Goal: Task Accomplishment & Management: Use online tool/utility

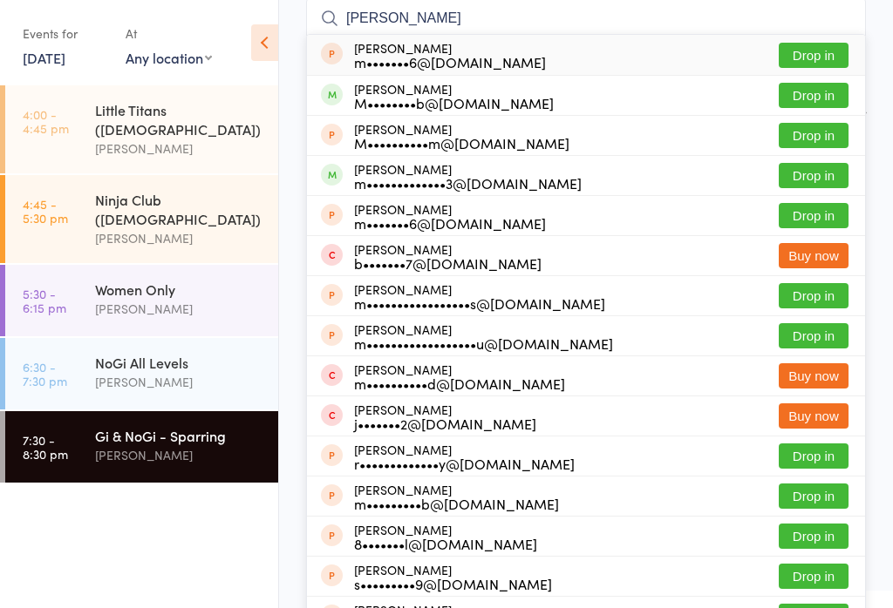
type input "[PERSON_NAME]"
click at [811, 102] on button "Drop in" at bounding box center [813, 95] width 70 height 25
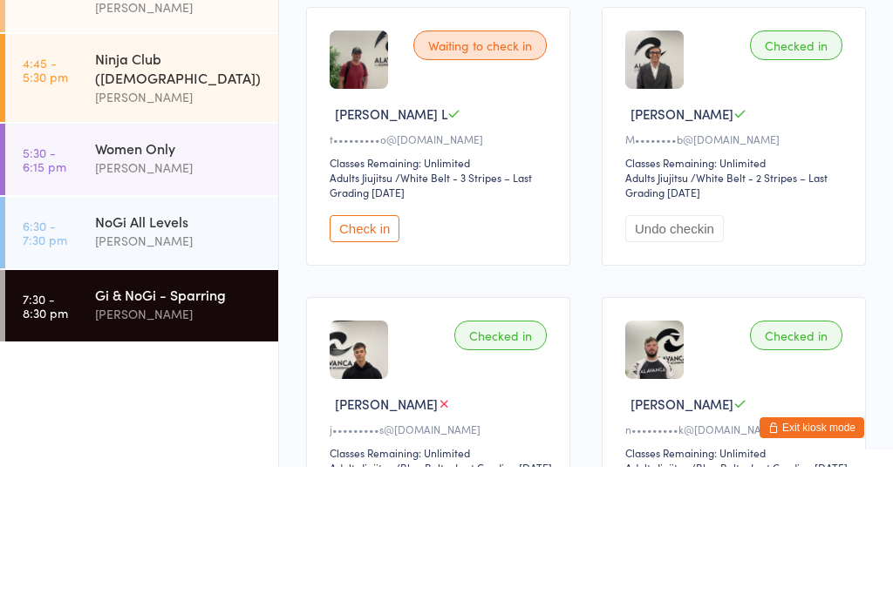
click at [188, 372] on div "[PERSON_NAME]" at bounding box center [179, 382] width 168 height 20
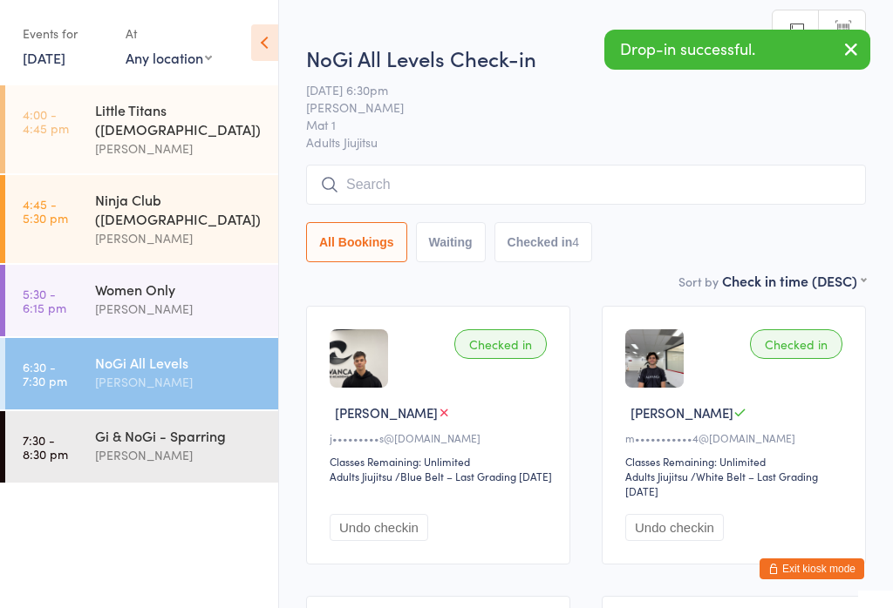
click at [728, 181] on input "search" at bounding box center [586, 185] width 560 height 40
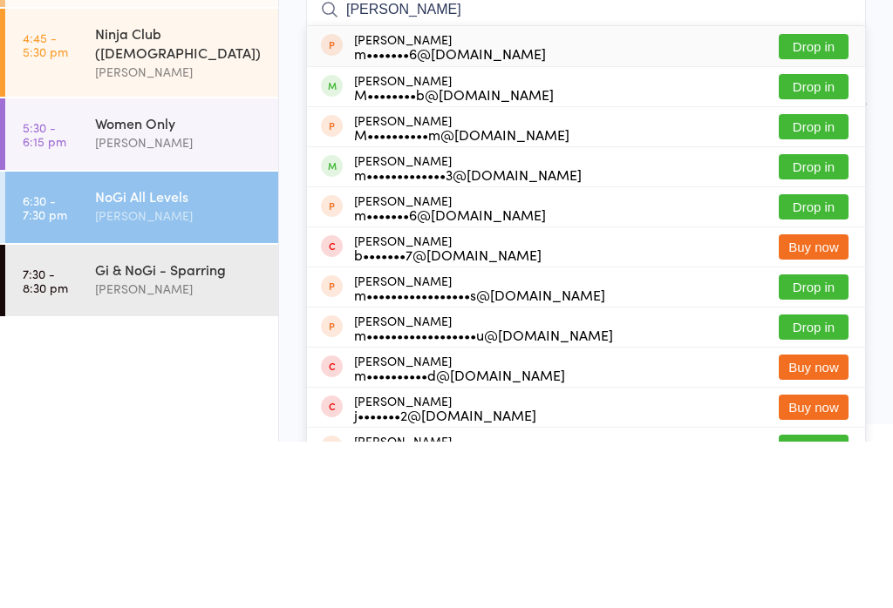
type input "[PERSON_NAME]"
click at [808, 241] on button "Drop in" at bounding box center [813, 253] width 70 height 25
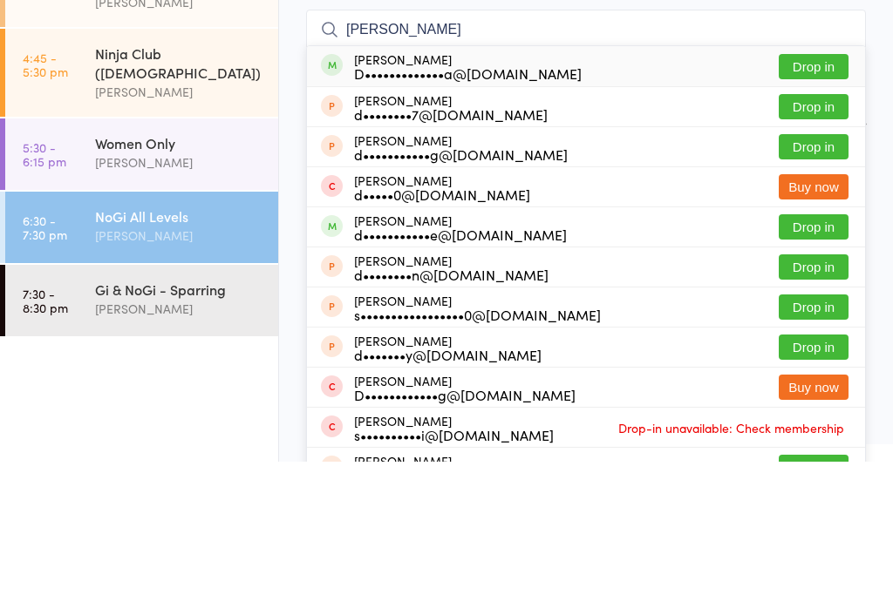
type input "[PERSON_NAME]"
click at [792, 201] on button "Drop in" at bounding box center [813, 213] width 70 height 25
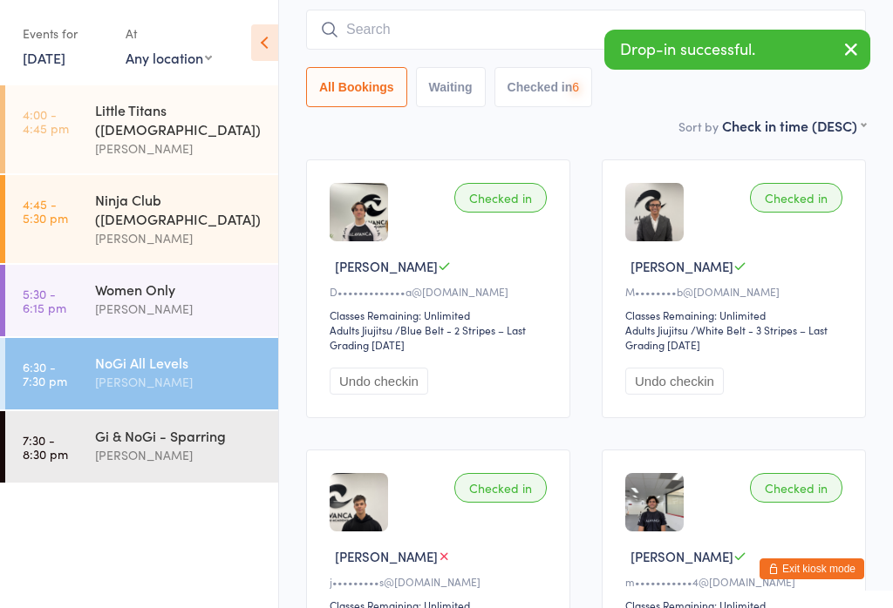
click at [160, 426] on div "Gi & NoGi - Sparring" at bounding box center [179, 435] width 168 height 19
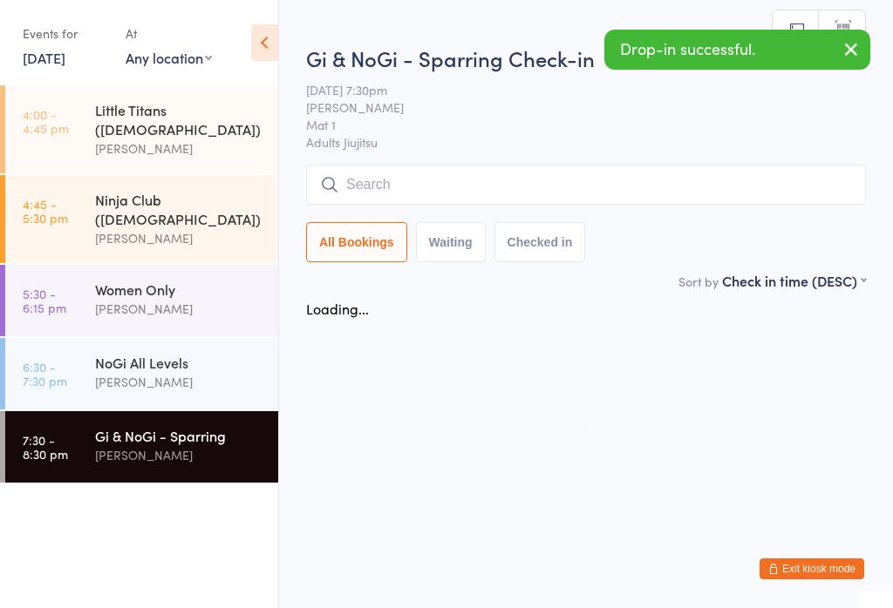
click at [486, 187] on input "search" at bounding box center [586, 185] width 560 height 40
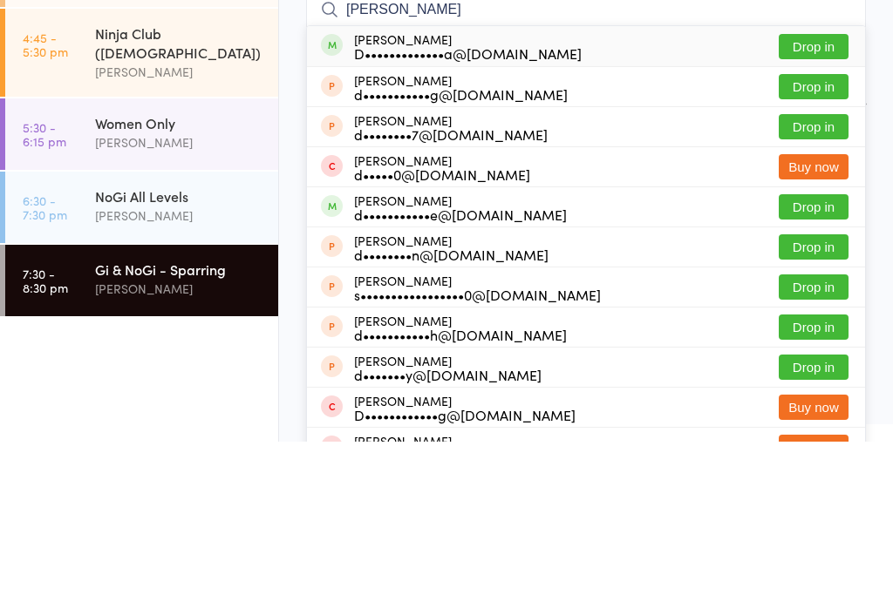
type input "[PERSON_NAME]"
click at [821, 201] on button "Drop in" at bounding box center [813, 213] width 70 height 25
